Goal: Find specific page/section: Find specific page/section

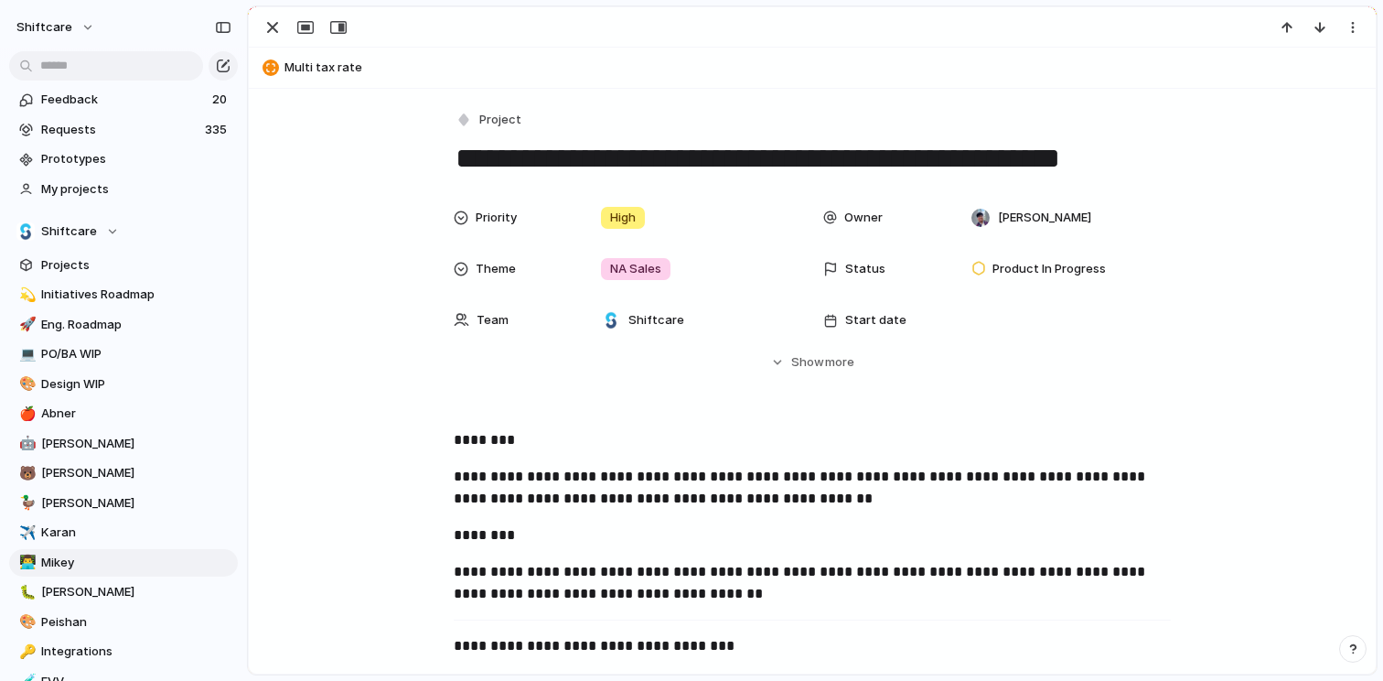
scroll to position [962, 0]
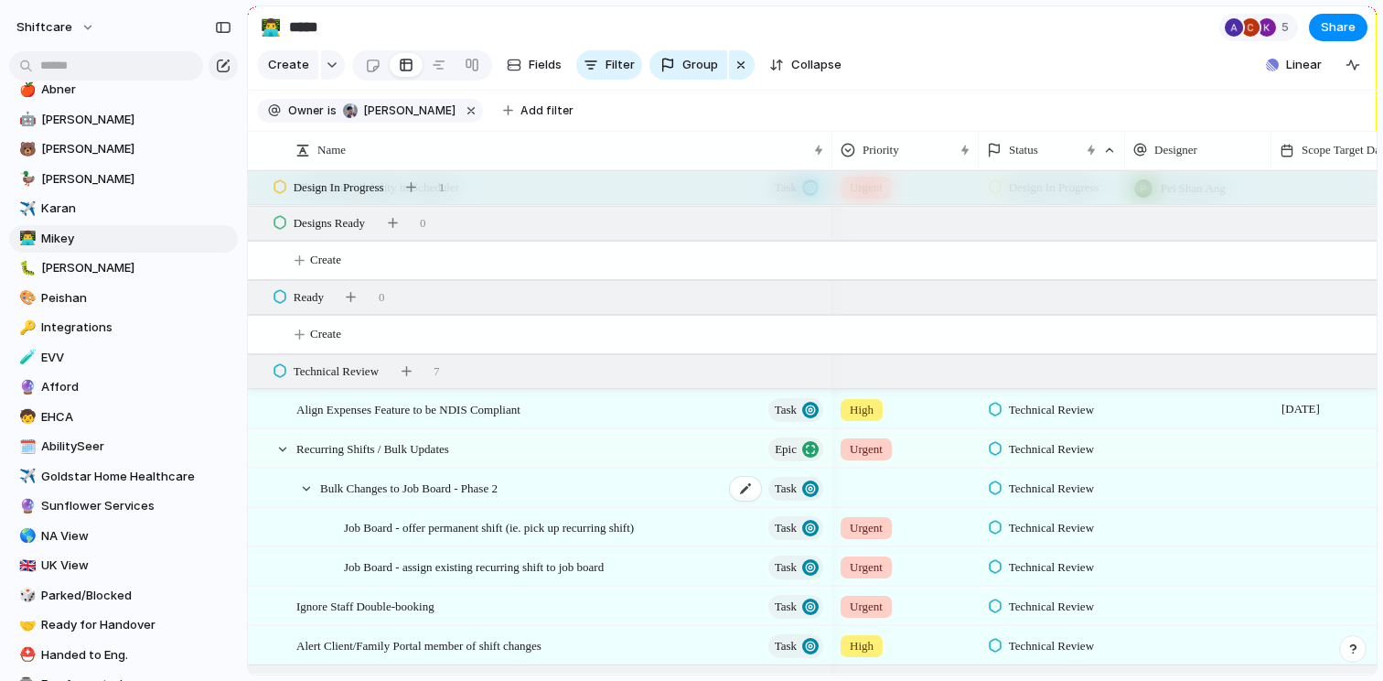
scroll to position [1768, 0]
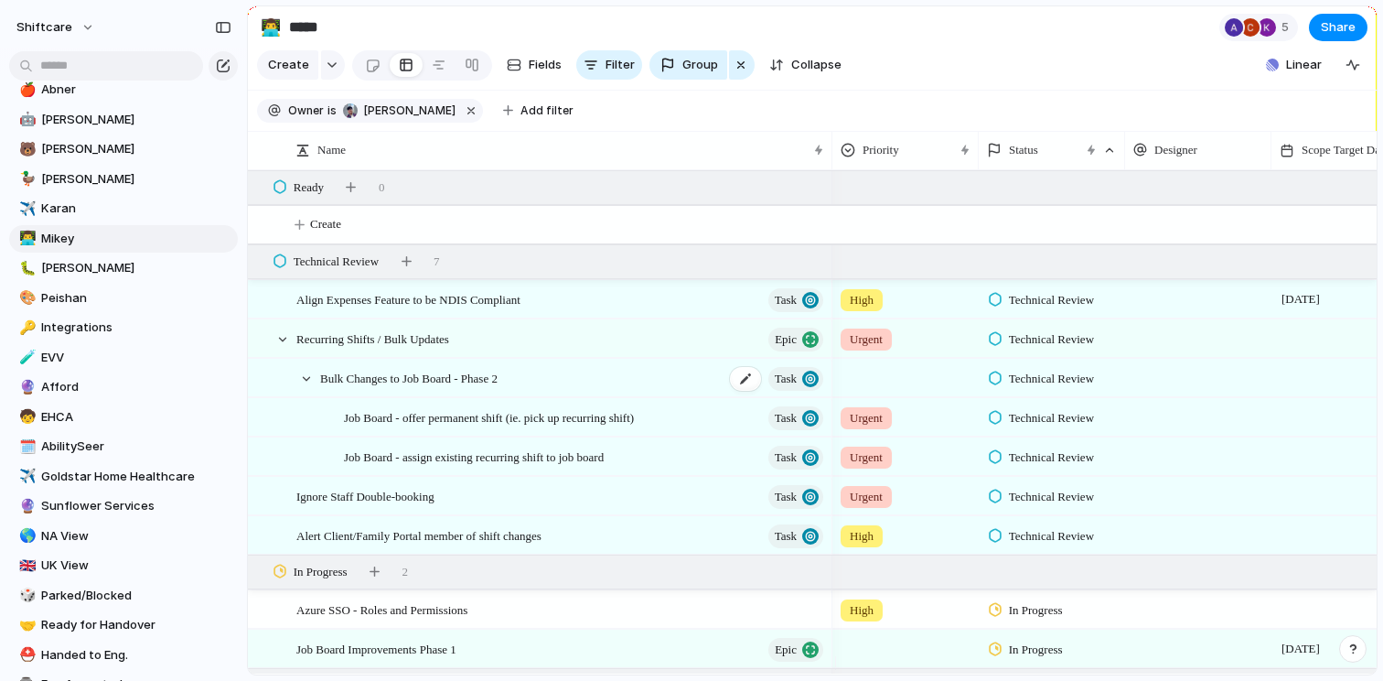
click at [587, 394] on div "Bulk Changes to Job Board - Phase 2 Task" at bounding box center [573, 379] width 506 height 38
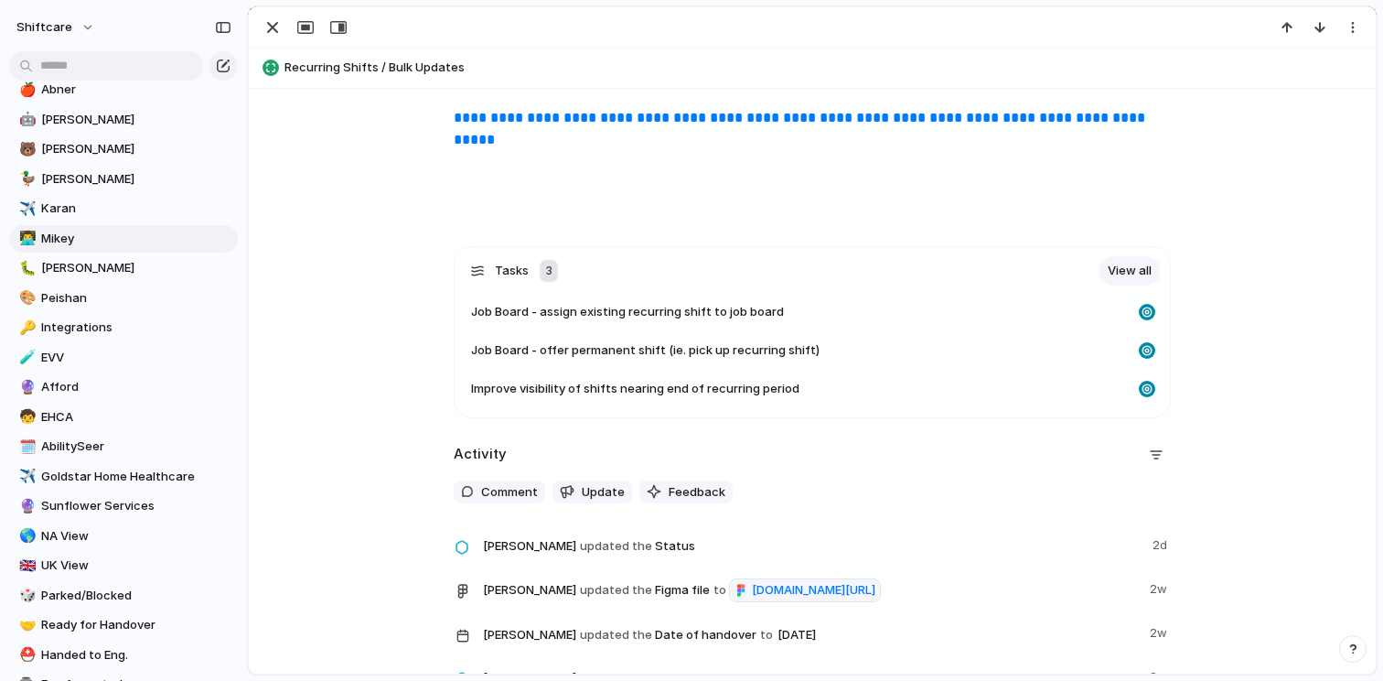
scroll to position [896, 0]
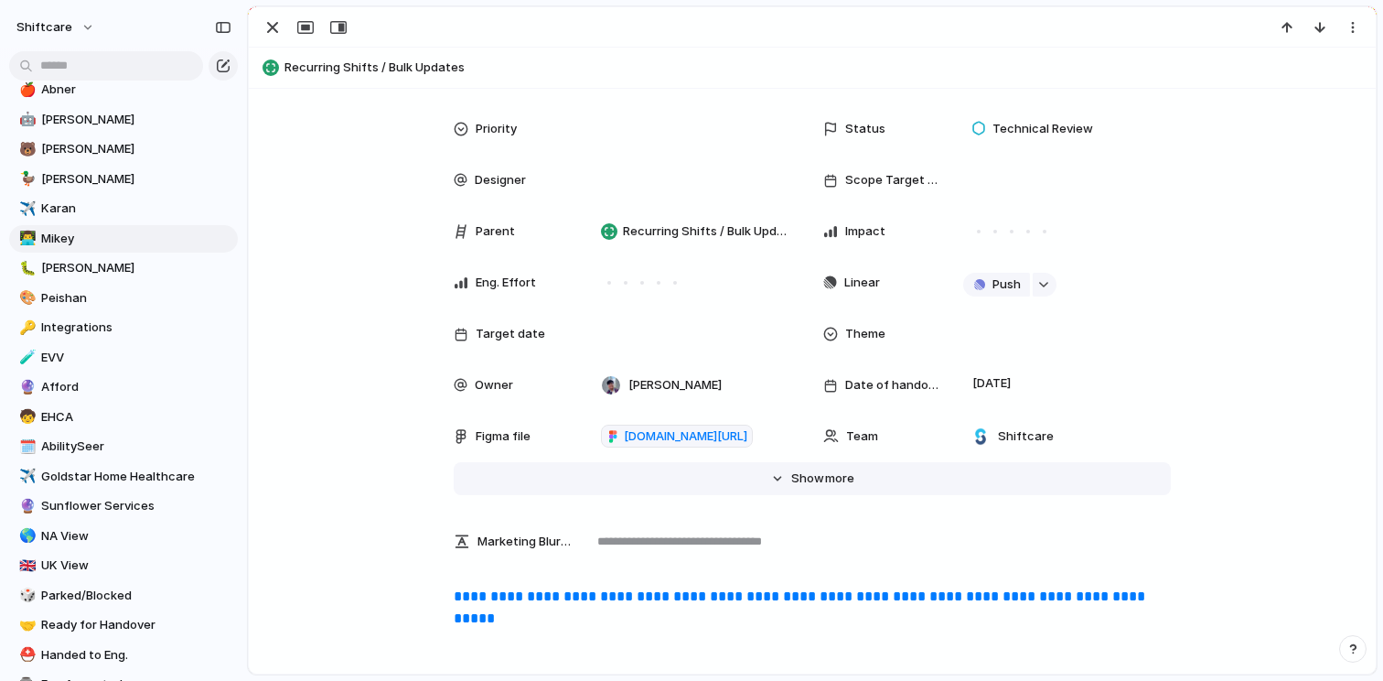
click at [825, 472] on span "more" at bounding box center [839, 478] width 29 height 18
